Goal: Information Seeking & Learning: Learn about a topic

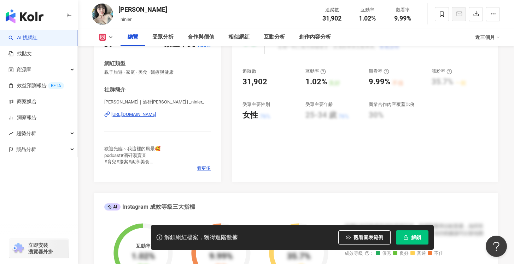
scroll to position [95, 0]
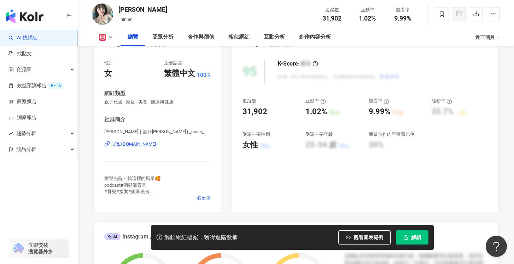
click at [183, 148] on div "妮妮｜酒矸湯賣某 | _ninier_ https://www.instagram.com/_ninier_/" at bounding box center [157, 148] width 106 height 41
click at [156, 144] on div "https://www.instagram.com/_ninier_/" at bounding box center [133, 144] width 45 height 6
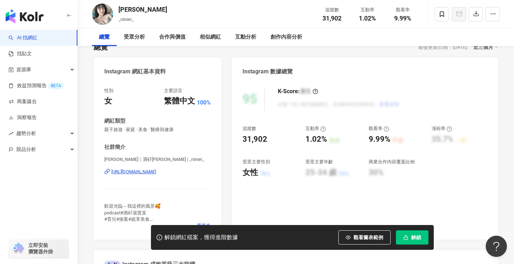
scroll to position [85, 0]
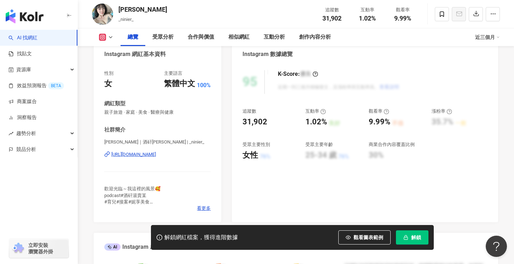
click at [156, 153] on div "https://www.instagram.com/_ninier_/" at bounding box center [133, 154] width 45 height 6
click at [415, 241] on button "解鎖" at bounding box center [412, 237] width 33 height 14
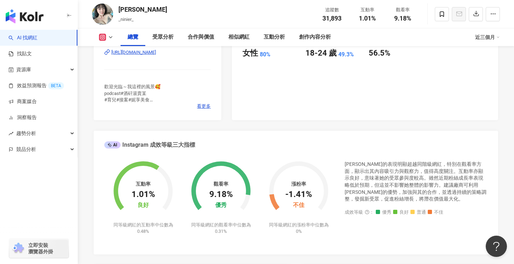
scroll to position [180, 0]
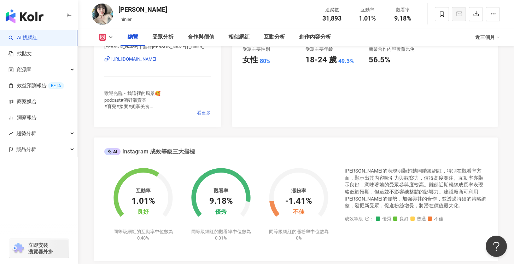
click at [205, 113] on span "看更多" at bounding box center [204, 113] width 14 height 6
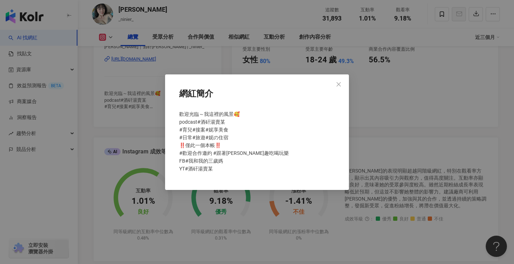
drag, startPoint x: 338, startPoint y: 82, endPoint x: 335, endPoint y: 91, distance: 8.9
click at [338, 82] on icon "close" at bounding box center [339, 84] width 6 height 6
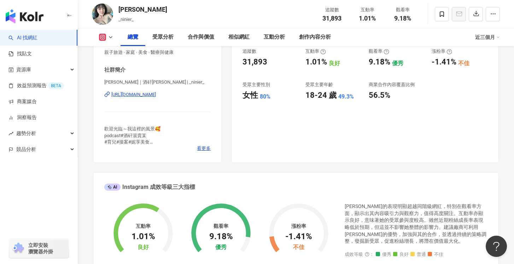
scroll to position [0, 0]
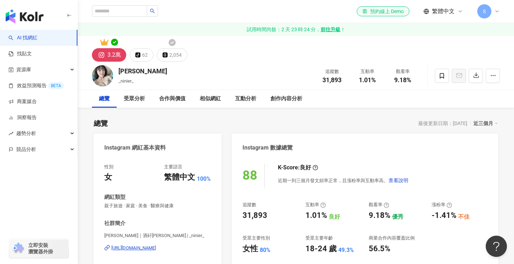
click at [148, 42] on div "3.2萬 tiktok-icon 62 2,054" at bounding box center [296, 49] width 436 height 26
click at [174, 43] on icon at bounding box center [172, 42] width 7 height 7
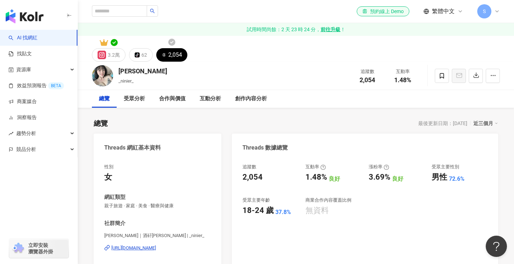
click at [173, 57] on div "2,054" at bounding box center [175, 55] width 14 height 10
click at [169, 44] on icon at bounding box center [171, 42] width 7 height 7
click at [172, 43] on icon at bounding box center [171, 42] width 7 height 7
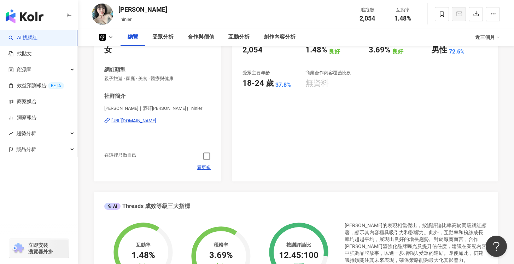
click at [213, 156] on div "性別 女 網紅類型 親子旅遊 · 家庭 · 美食 · 醫療與健康 社群簡介 妮妮｜酒矸湯賣某 | _ninier_ https://www.threads.c…" at bounding box center [158, 105] width 128 height 152
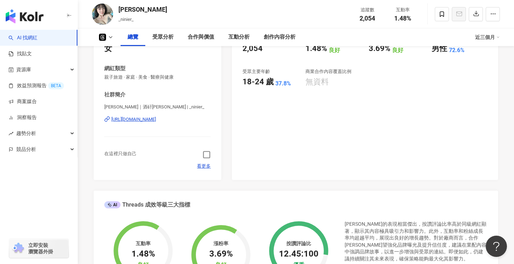
click at [208, 156] on icon "button" at bounding box center [207, 154] width 8 height 8
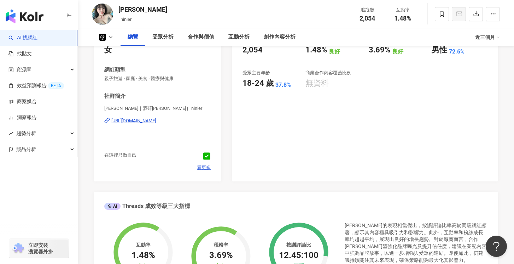
click at [206, 168] on span "看更多" at bounding box center [204, 167] width 14 height 6
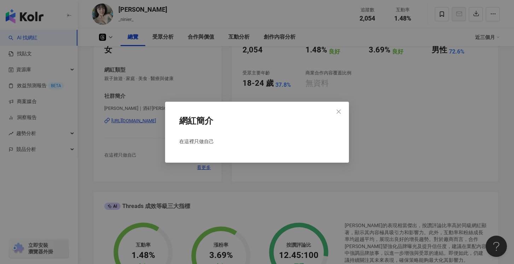
click at [222, 149] on div "在這裡只做自己" at bounding box center [257, 143] width 161 height 19
click at [207, 86] on div "網紅簡介 在這裡只做自己" at bounding box center [257, 132] width 514 height 264
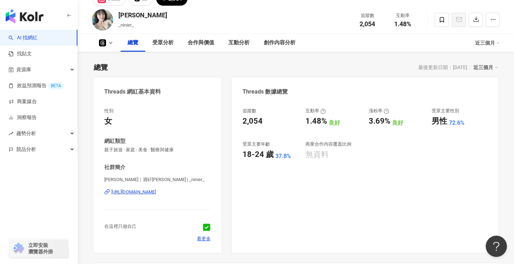
scroll to position [0, 0]
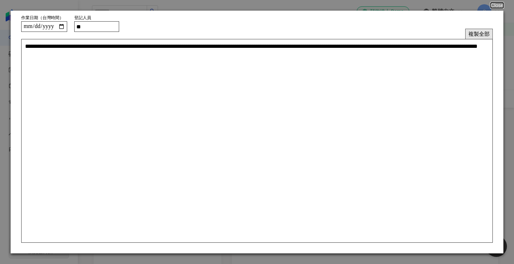
click at [484, 34] on button "複製全部" at bounding box center [479, 34] width 28 height 10
click at [476, 31] on button "複製全部" at bounding box center [479, 34] width 28 height 10
click at [499, 7] on button "Close" at bounding box center [496, 5] width 13 height 6
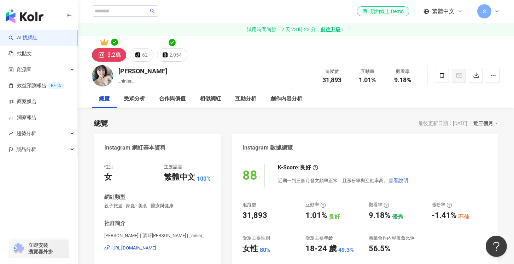
scroll to position [85, 0]
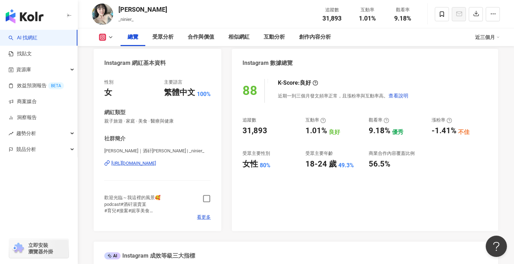
scroll to position [2, 0]
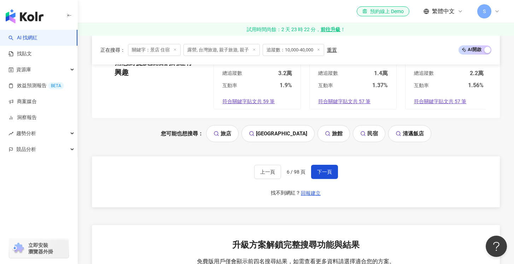
scroll to position [1531, 0]
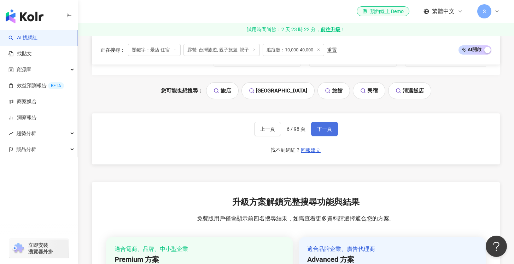
click at [330, 126] on span "下一頁" at bounding box center [324, 129] width 15 height 6
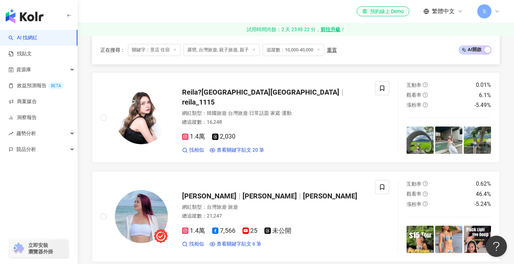
scroll to position [330, 0]
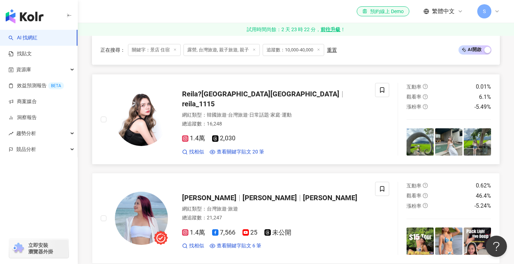
click at [220, 94] on span "Reila?瑞拉" at bounding box center [263, 93] width 163 height 8
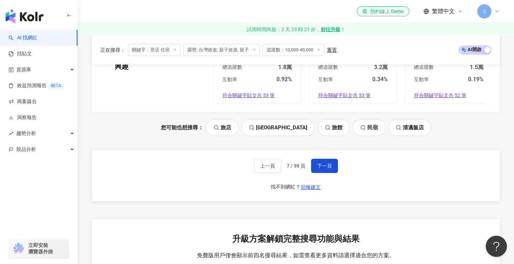
scroll to position [1502, 0]
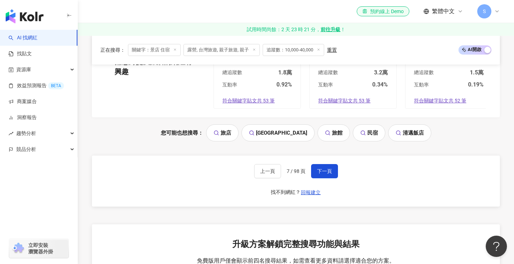
drag, startPoint x: 324, startPoint y: 166, endPoint x: 329, endPoint y: 160, distance: 7.8
click at [323, 166] on button "下一頁" at bounding box center [324, 171] width 27 height 14
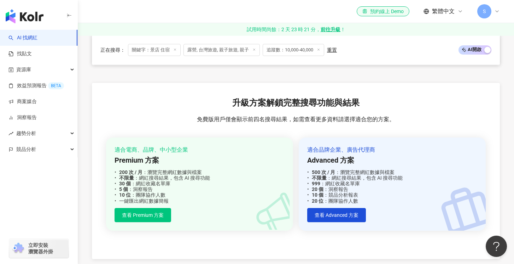
scroll to position [1526, 0]
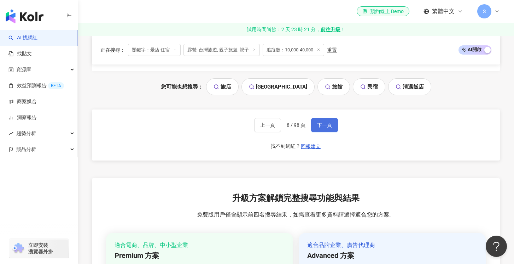
click at [321, 122] on span "下一頁" at bounding box center [324, 125] width 15 height 6
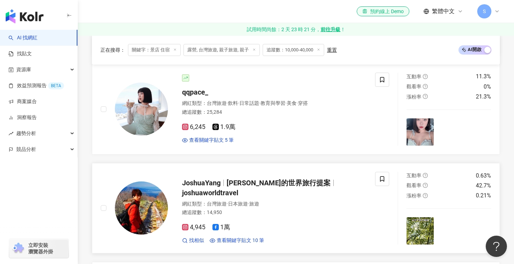
scroll to position [931, 0]
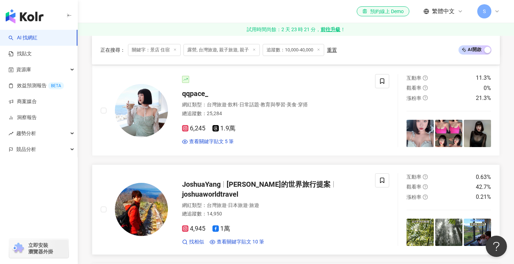
click at [262, 184] on span "Joshua的世界旅行提案" at bounding box center [279, 184] width 104 height 8
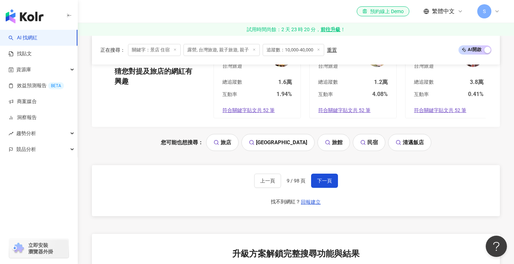
scroll to position [1460, 0]
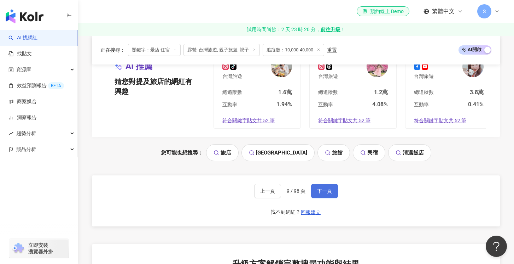
click at [326, 192] on span "下一頁" at bounding box center [324, 191] width 15 height 6
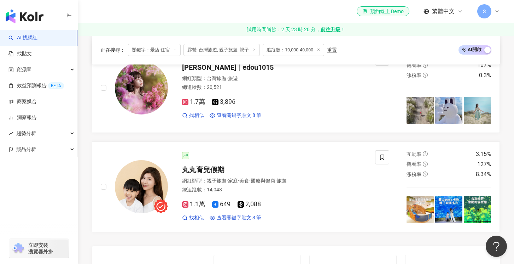
scroll to position [1249, 0]
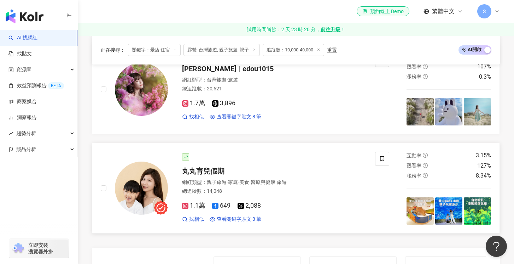
click at [216, 169] on span "丸丸育兒假期" at bounding box center [203, 171] width 42 height 8
click at [244, 170] on div "丸丸育兒假期" at bounding box center [274, 171] width 185 height 10
click at [254, 96] on div "1.7萬 3,896 找相似 查看關鍵字貼文 8 筆" at bounding box center [274, 107] width 185 height 26
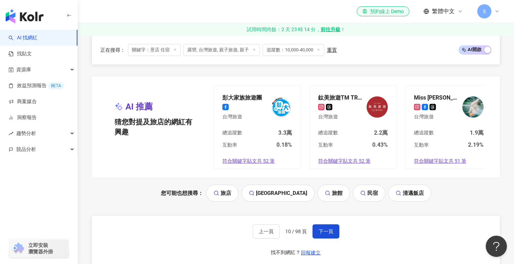
scroll to position [1438, 0]
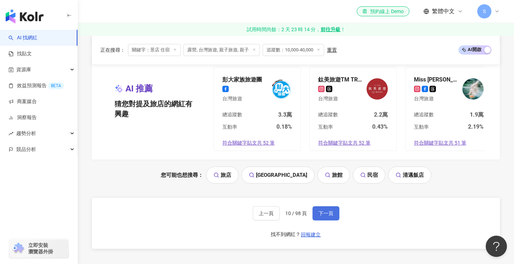
click at [326, 219] on button "下一頁" at bounding box center [326, 213] width 27 height 14
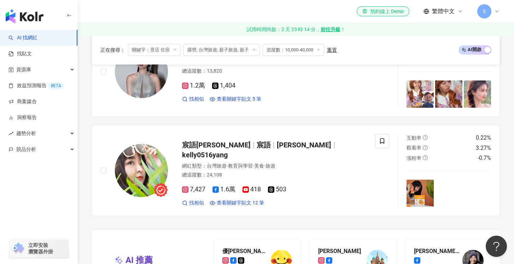
scroll to position [1264, 0]
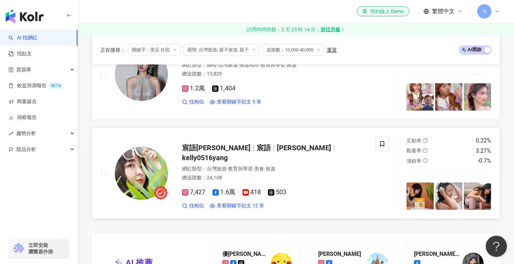
click at [277, 151] on span "Kelly" at bounding box center [304, 147] width 54 height 8
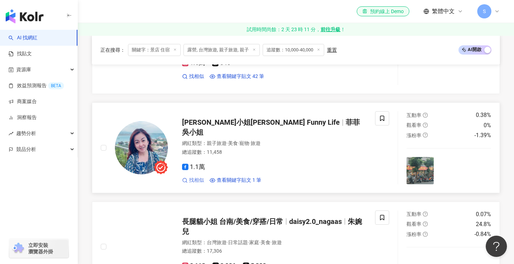
scroll to position [891, 0]
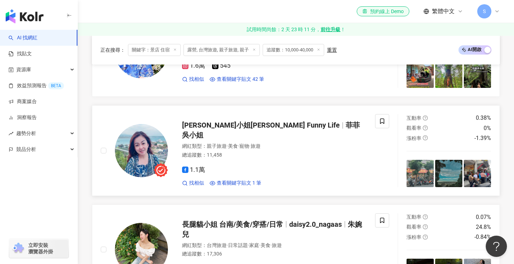
click at [204, 127] on span "菲菲吳小姐Fifian's Funny Life" at bounding box center [261, 125] width 158 height 8
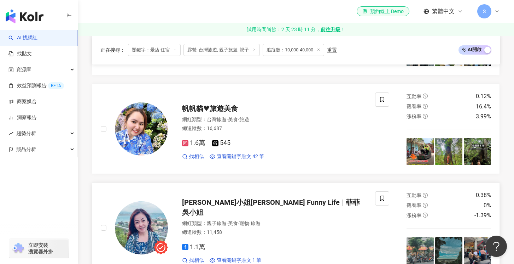
scroll to position [811, 0]
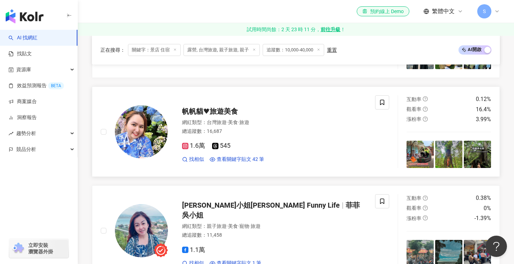
click at [158, 114] on img at bounding box center [141, 131] width 53 height 53
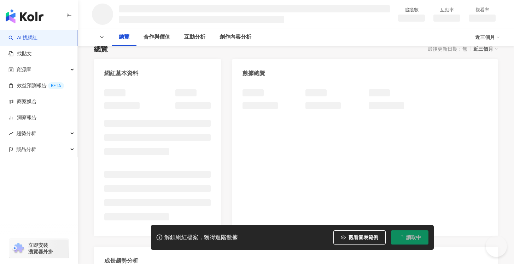
scroll to position [64, 0]
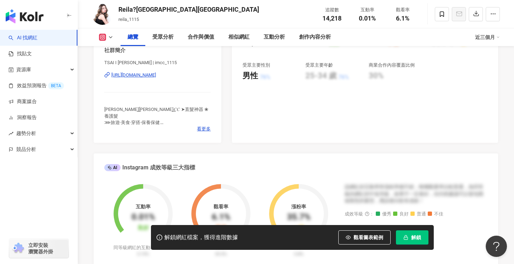
drag, startPoint x: 168, startPoint y: 77, endPoint x: 180, endPoint y: 83, distance: 14.2
click at [156, 77] on div "https://www.instagram.com/imcc_1115/" at bounding box center [133, 75] width 45 height 6
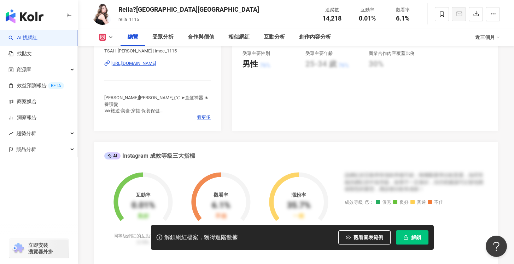
scroll to position [176, 0]
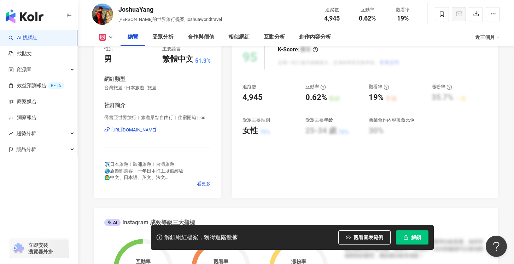
click at [156, 127] on div "https://www.instagram.com/joshuaworldtravel/" at bounding box center [133, 130] width 45 height 6
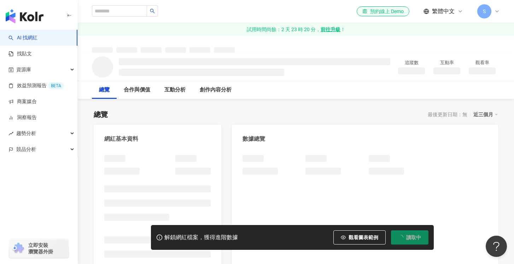
scroll to position [5, 0]
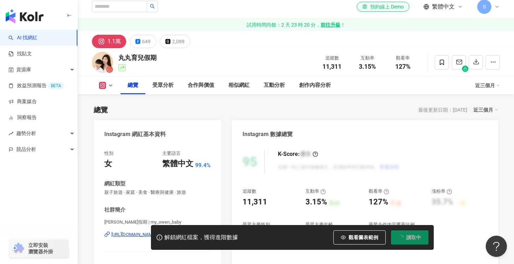
scroll to position [103, 0]
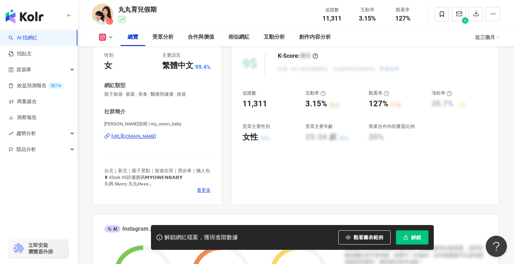
click at [156, 139] on div "https://www.instagram.com/my_owen_baby/" at bounding box center [133, 136] width 45 height 6
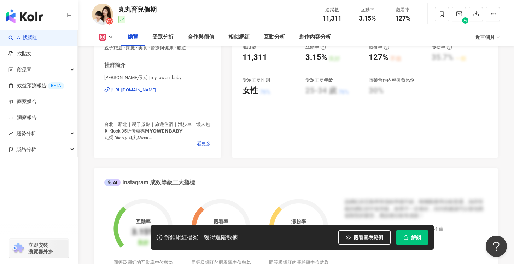
click at [401, 236] on button "解鎖" at bounding box center [412, 237] width 33 height 14
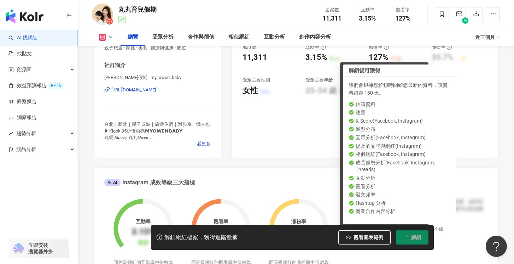
scroll to position [151, 0]
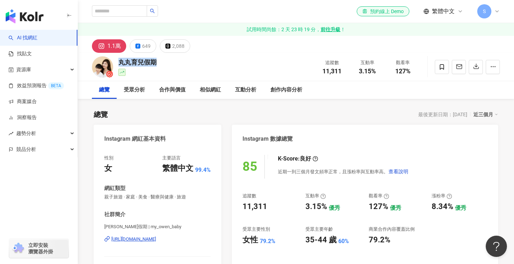
drag, startPoint x: 151, startPoint y: 61, endPoint x: 128, endPoint y: 60, distance: 22.3
click at [120, 62] on div "丸丸育兒假期 追蹤數 11,311 互動率 3.15% 觀看率 127%" at bounding box center [296, 67] width 436 height 28
copy div "丸丸育兒假期"
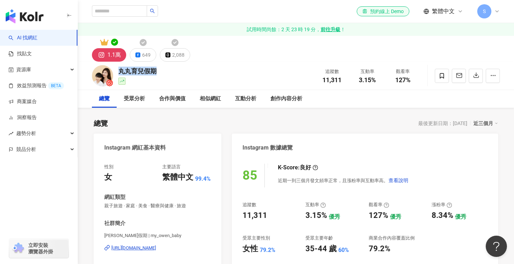
drag, startPoint x: 142, startPoint y: 42, endPoint x: 171, endPoint y: 44, distance: 28.7
click at [142, 42] on icon at bounding box center [143, 42] width 7 height 7
drag, startPoint x: 177, startPoint y: 43, endPoint x: 223, endPoint y: 95, distance: 69.4
click at [177, 43] on icon at bounding box center [175, 42] width 7 height 7
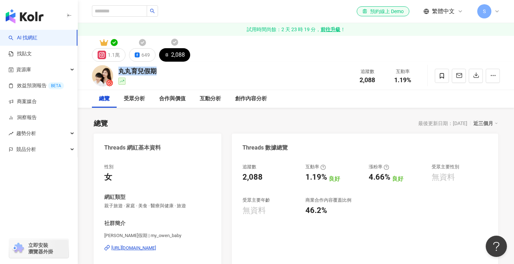
click at [175, 42] on icon at bounding box center [174, 42] width 7 height 7
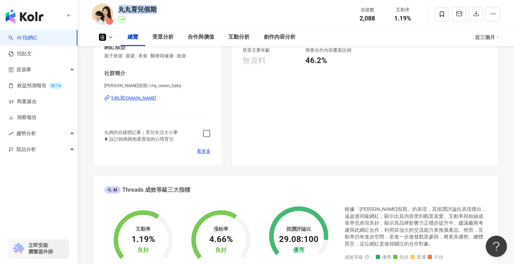
scroll to position [147, 0]
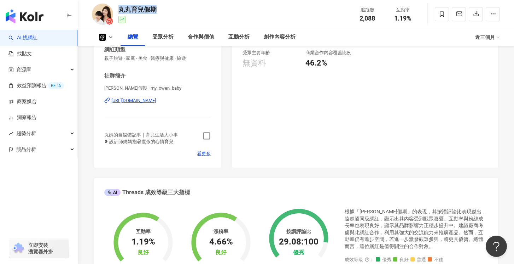
click at [208, 137] on icon "button" at bounding box center [207, 136] width 8 height 8
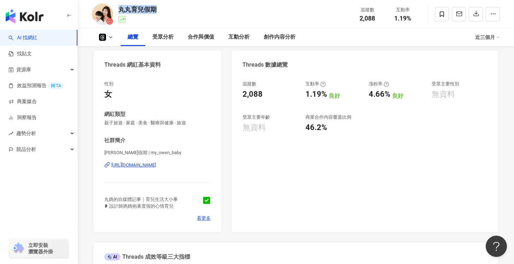
scroll to position [0, 0]
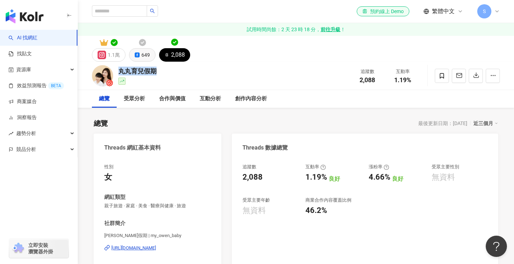
drag, startPoint x: 139, startPoint y: 54, endPoint x: 143, endPoint y: 53, distance: 4.0
click at [139, 54] on icon at bounding box center [137, 54] width 5 height 5
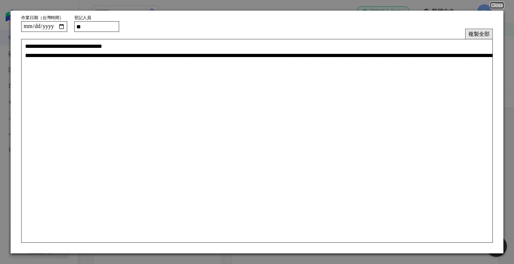
click at [485, 33] on button "複製全部" at bounding box center [479, 34] width 28 height 10
drag, startPoint x: 486, startPoint y: 32, endPoint x: 501, endPoint y: 14, distance: 23.6
click at [486, 32] on button "複製全部" at bounding box center [479, 34] width 28 height 10
click at [497, 3] on button "Close" at bounding box center [496, 5] width 13 height 6
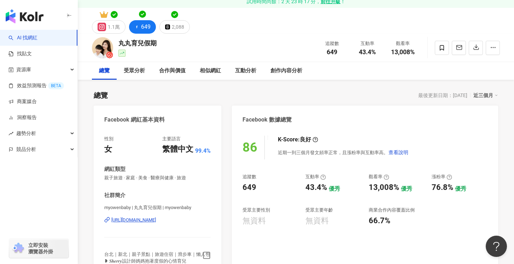
scroll to position [29, 0]
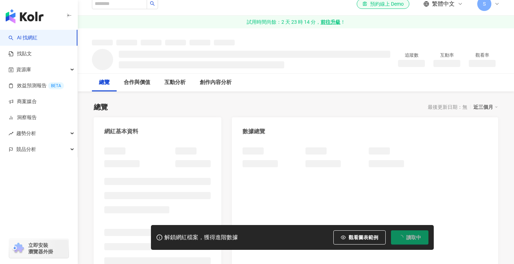
scroll to position [13, 0]
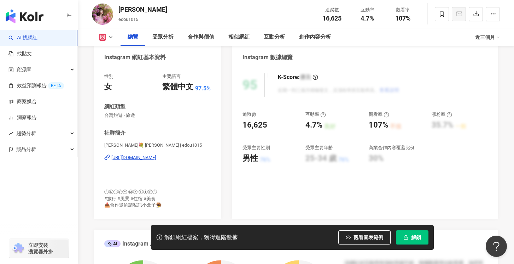
click at [156, 159] on div "https://www.instagram.com/edou1015/" at bounding box center [133, 157] width 45 height 6
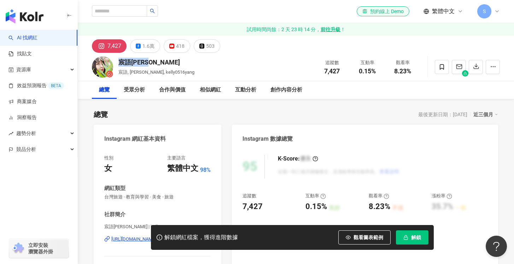
drag, startPoint x: 150, startPoint y: 62, endPoint x: 117, endPoint y: 62, distance: 33.6
click at [117, 62] on div "宸語[PERSON_NAME]語, [PERSON_NAME], kelly0516yang 追蹤數 7,427 互動率 0.15% 觀看率 8.23%" at bounding box center [296, 67] width 436 height 28
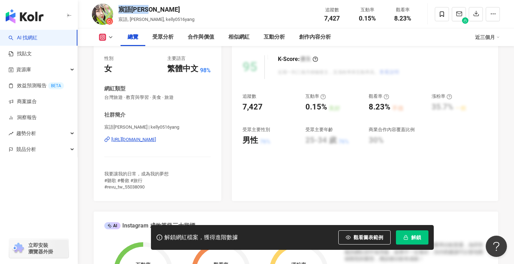
scroll to position [100, 0]
click at [147, 137] on div "[URL][DOMAIN_NAME]" at bounding box center [133, 139] width 45 height 6
click at [421, 238] on span "解鎖" at bounding box center [416, 237] width 10 height 6
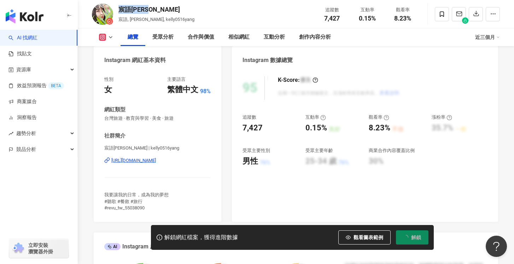
scroll to position [0, 0]
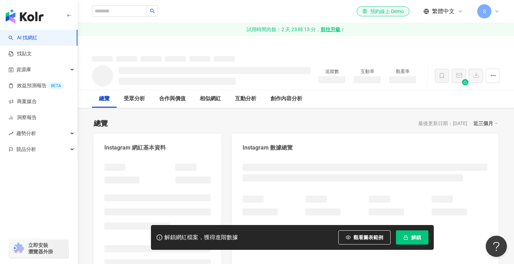
click at [147, 48] on div at bounding box center [296, 49] width 436 height 26
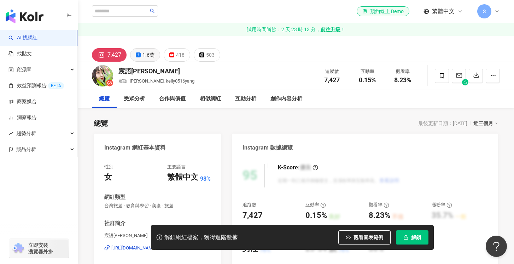
click at [146, 53] on div "1.6萬" at bounding box center [149, 55] width 12 height 10
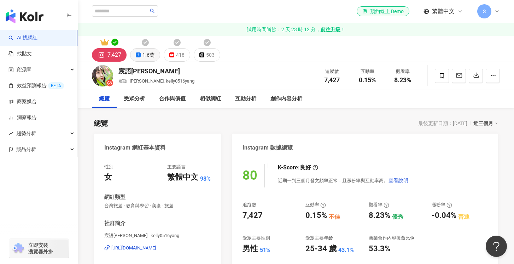
click at [146, 43] on icon at bounding box center [145, 42] width 7 height 7
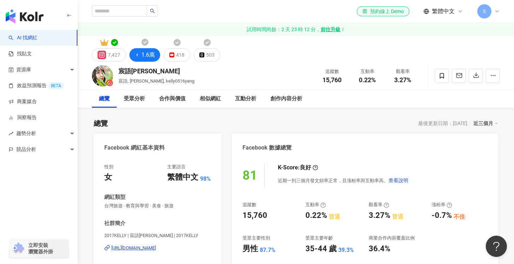
click at [148, 54] on div "1.6萬" at bounding box center [147, 55] width 13 height 10
click at [143, 40] on icon at bounding box center [144, 42] width 7 height 7
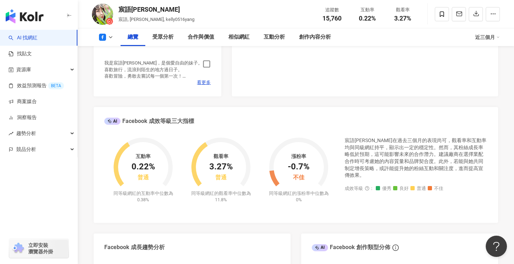
scroll to position [213, 0]
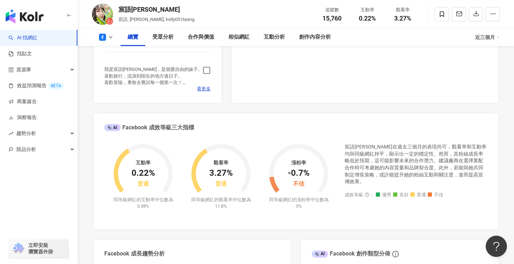
click at [208, 71] on icon "button" at bounding box center [207, 70] width 8 height 8
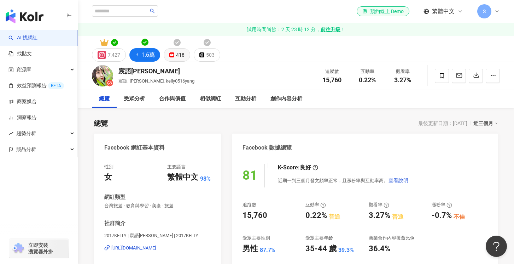
click at [180, 54] on div "418" at bounding box center [180, 55] width 8 height 10
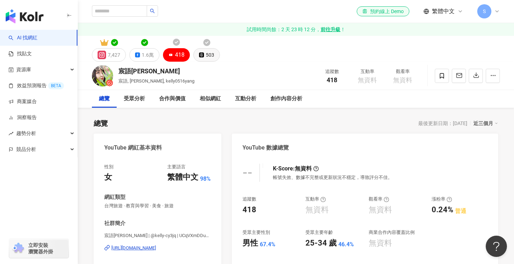
click at [210, 54] on div "503" at bounding box center [210, 55] width 8 height 10
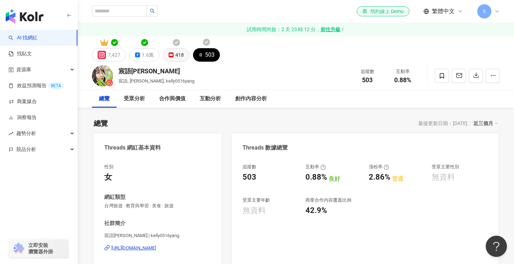
click at [176, 56] on div "418" at bounding box center [179, 55] width 8 height 10
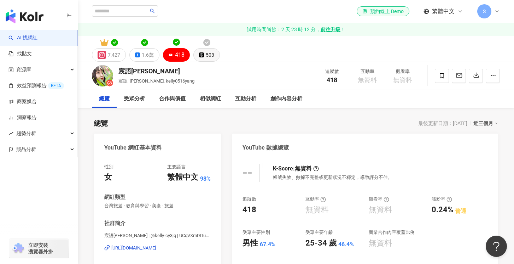
click at [209, 56] on div "503" at bounding box center [210, 55] width 8 height 10
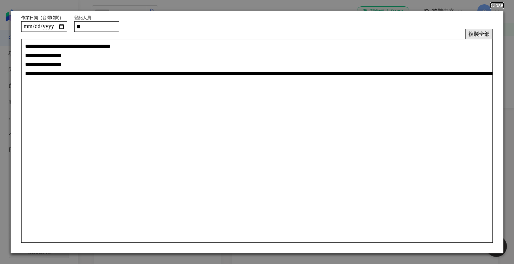
click at [486, 35] on button "複製全部" at bounding box center [479, 34] width 28 height 10
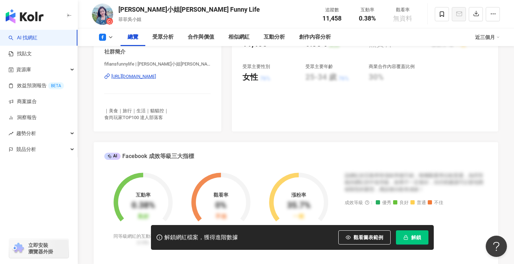
scroll to position [150, 0]
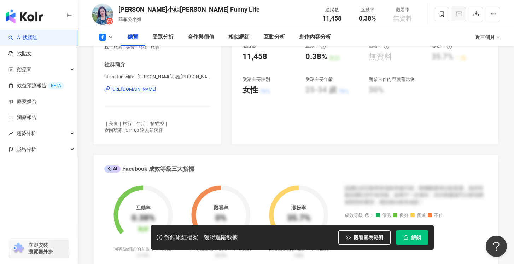
click at [156, 88] on div "[URL][DOMAIN_NAME]" at bounding box center [133, 89] width 45 height 6
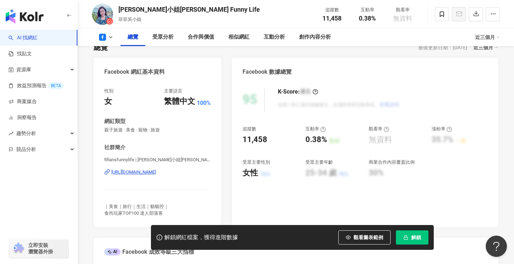
scroll to position [49, 0]
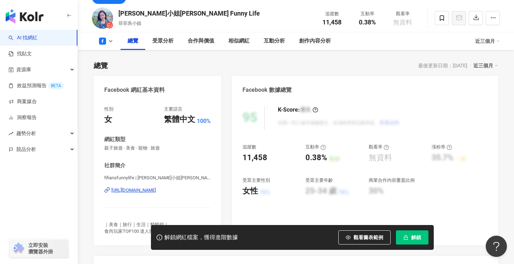
click at [186, 179] on span "fifiansfunnylife | [PERSON_NAME]小姐[PERSON_NAME] Funny Life | fifiansfunnylife" at bounding box center [157, 177] width 106 height 6
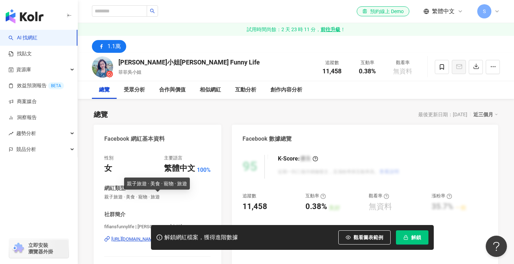
scroll to position [5, 0]
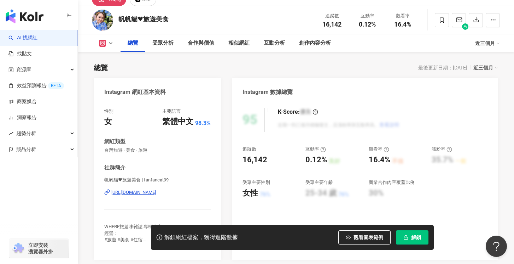
scroll to position [62, 0]
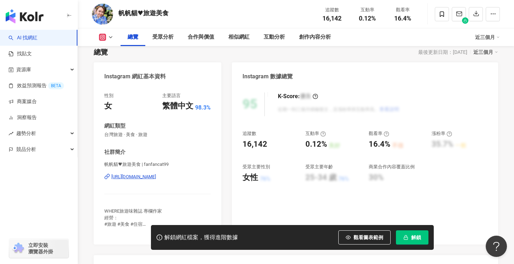
click at [156, 174] on div "[URL][DOMAIN_NAME]" at bounding box center [133, 176] width 45 height 6
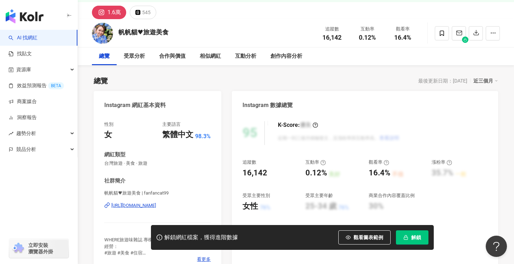
scroll to position [32, 0]
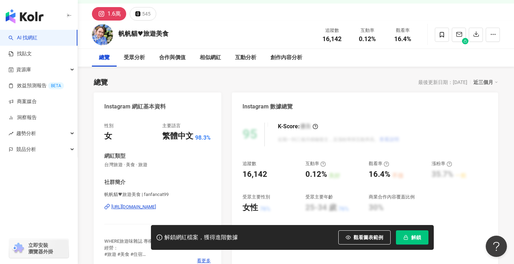
click at [424, 237] on button "解鎖" at bounding box center [412, 237] width 33 height 14
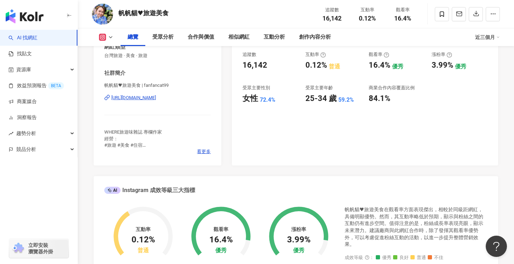
scroll to position [141, 0]
click at [202, 153] on span "看更多" at bounding box center [204, 152] width 14 height 6
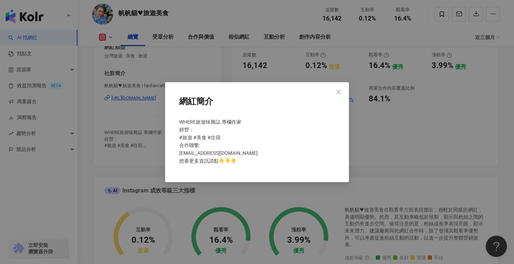
drag, startPoint x: 340, startPoint y: 90, endPoint x: 236, endPoint y: 88, distance: 103.3
click at [340, 90] on icon "close" at bounding box center [339, 92] width 6 height 6
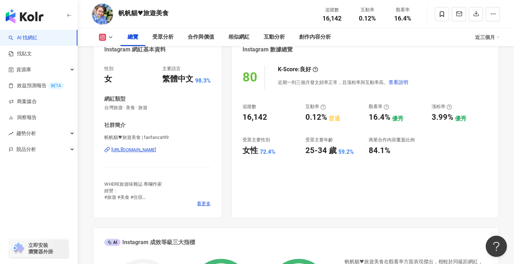
scroll to position [0, 0]
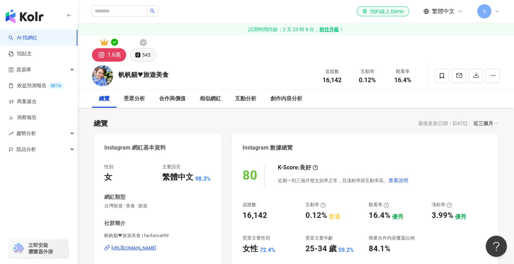
click at [146, 51] on div "545" at bounding box center [146, 55] width 8 height 10
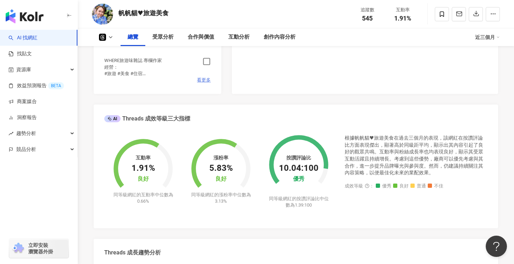
click at [209, 63] on icon "button" at bounding box center [207, 61] width 8 height 8
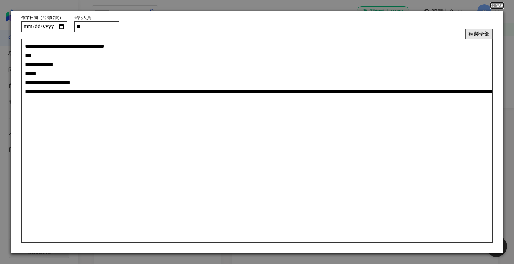
click at [477, 33] on button "複製全部" at bounding box center [479, 34] width 28 height 10
click at [502, 6] on button "Close" at bounding box center [496, 5] width 13 height 6
